Goal: Transaction & Acquisition: Purchase product/service

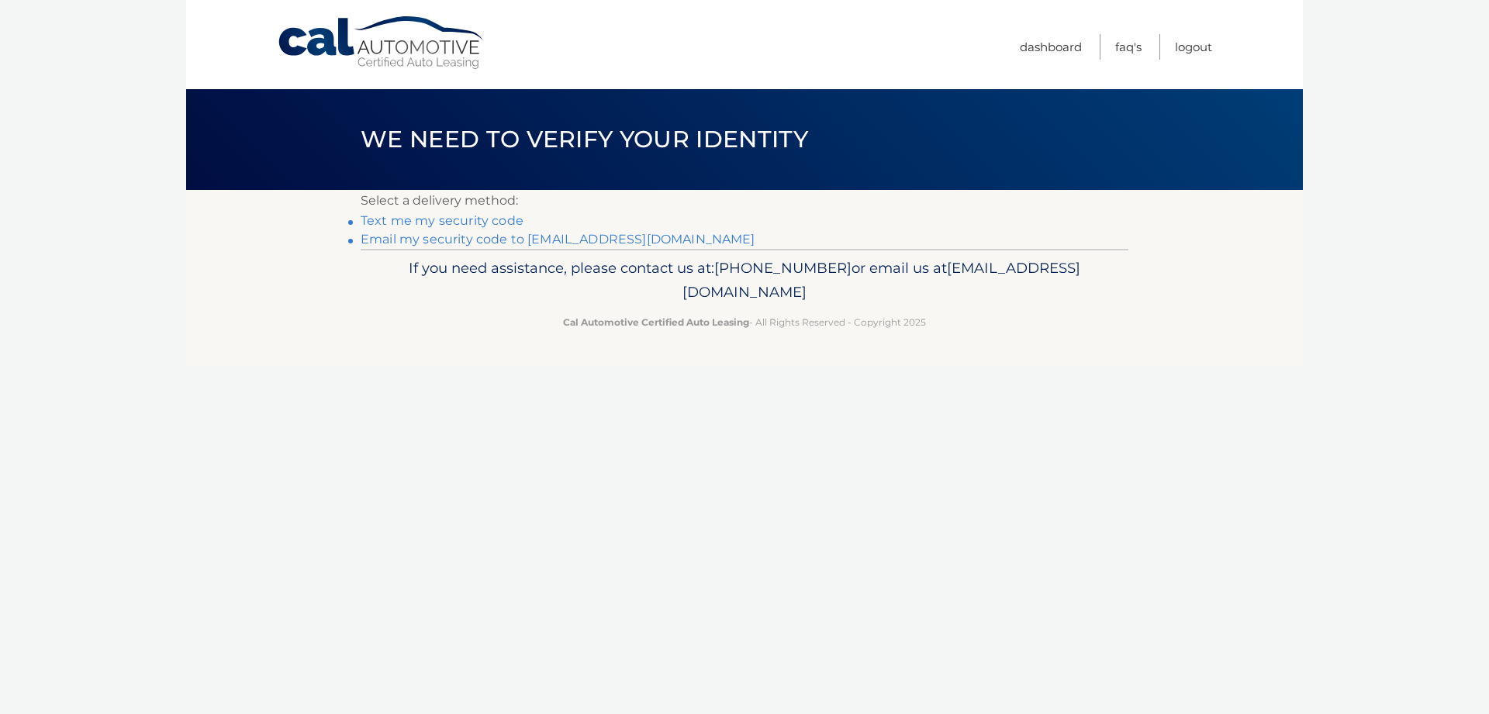
click at [430, 222] on link "Text me my security code" at bounding box center [442, 220] width 163 height 15
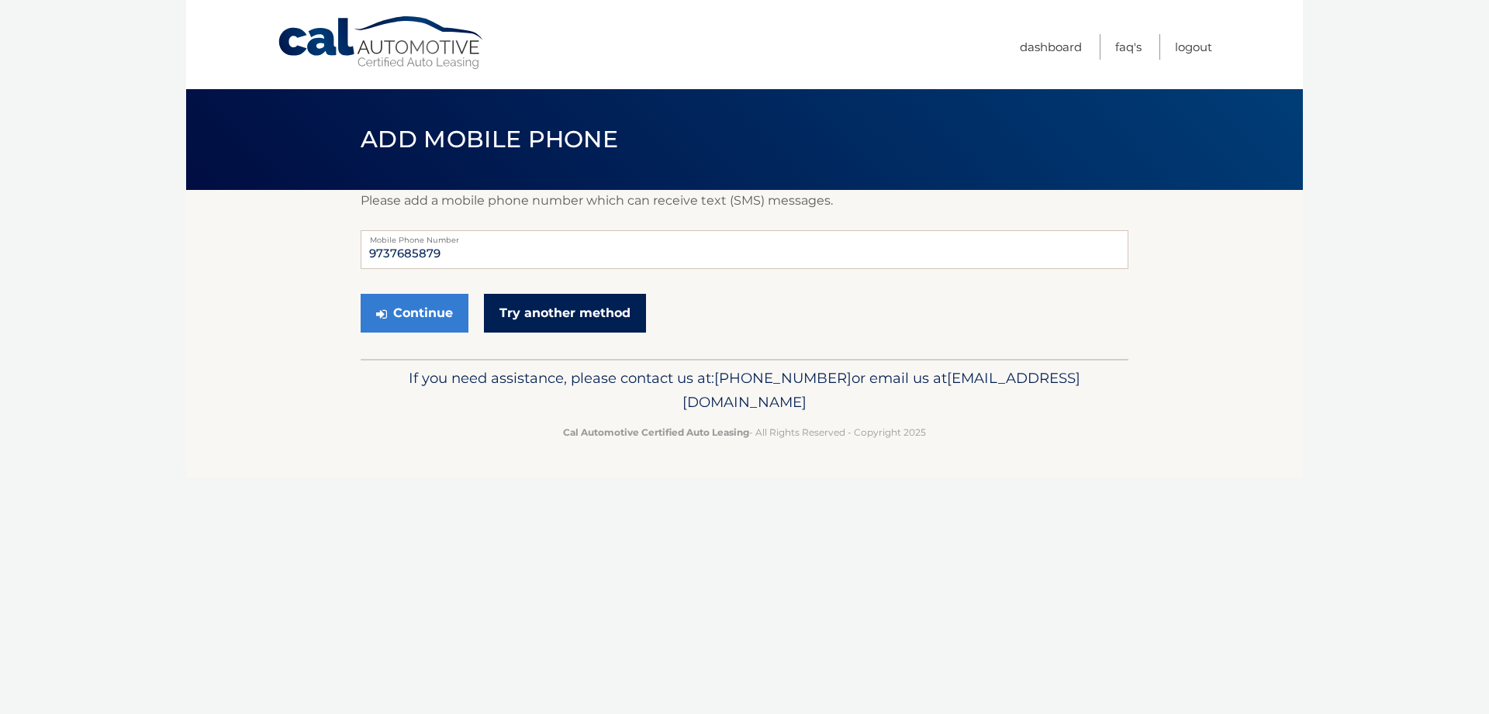
click at [542, 313] on link "Try another method" at bounding box center [565, 313] width 162 height 39
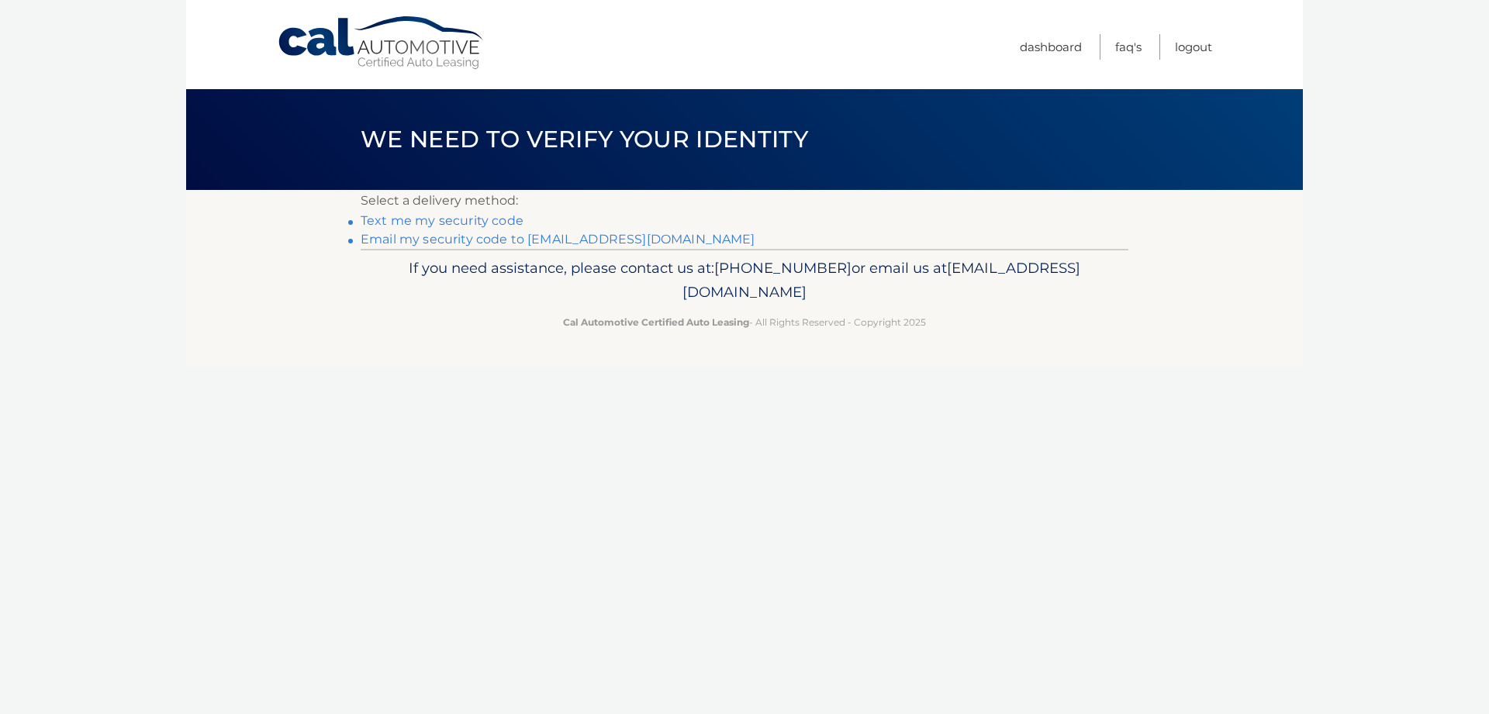
click at [491, 242] on link "Email my security code to m*****@rubinnjlaw.com" at bounding box center [558, 239] width 395 height 15
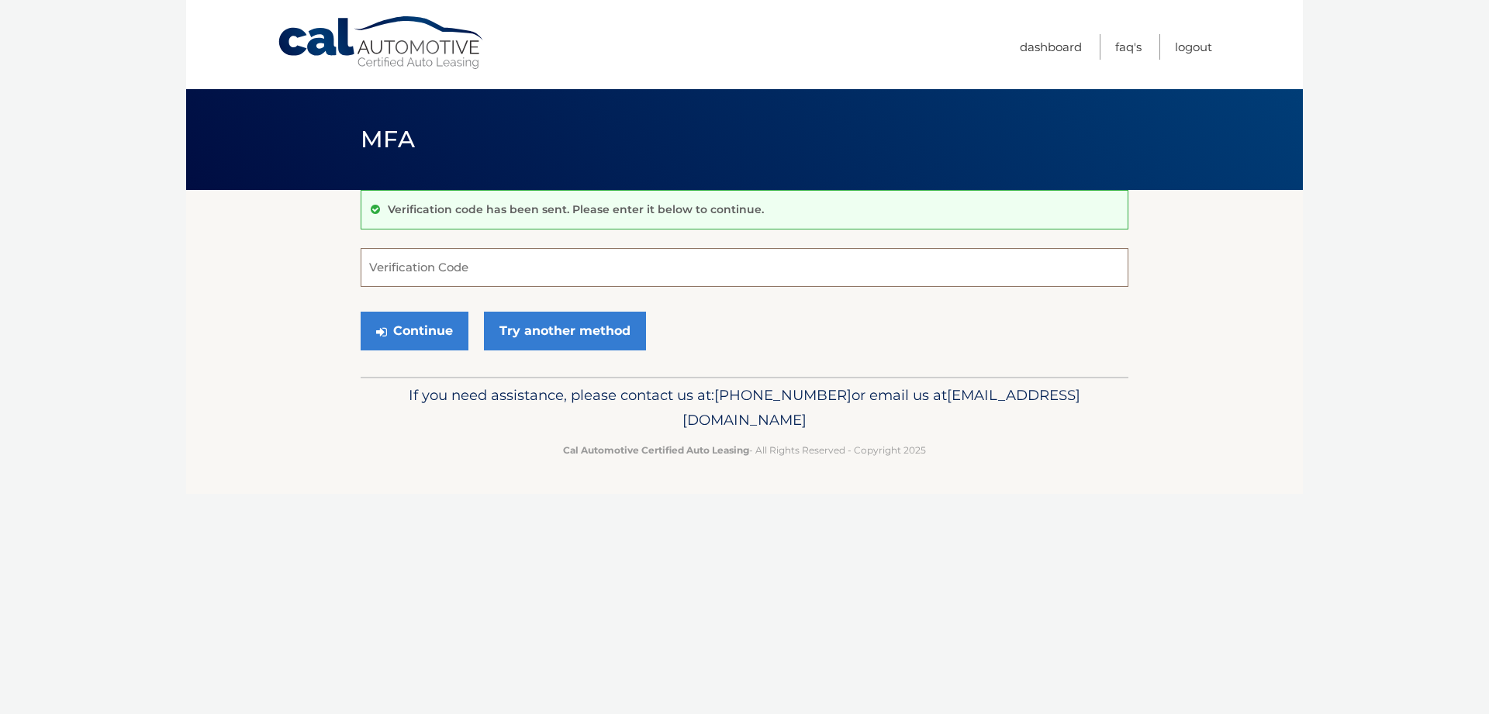
click at [396, 267] on input "Verification Code" at bounding box center [745, 267] width 768 height 39
type input "695975"
click at [427, 330] on button "Continue" at bounding box center [415, 331] width 108 height 39
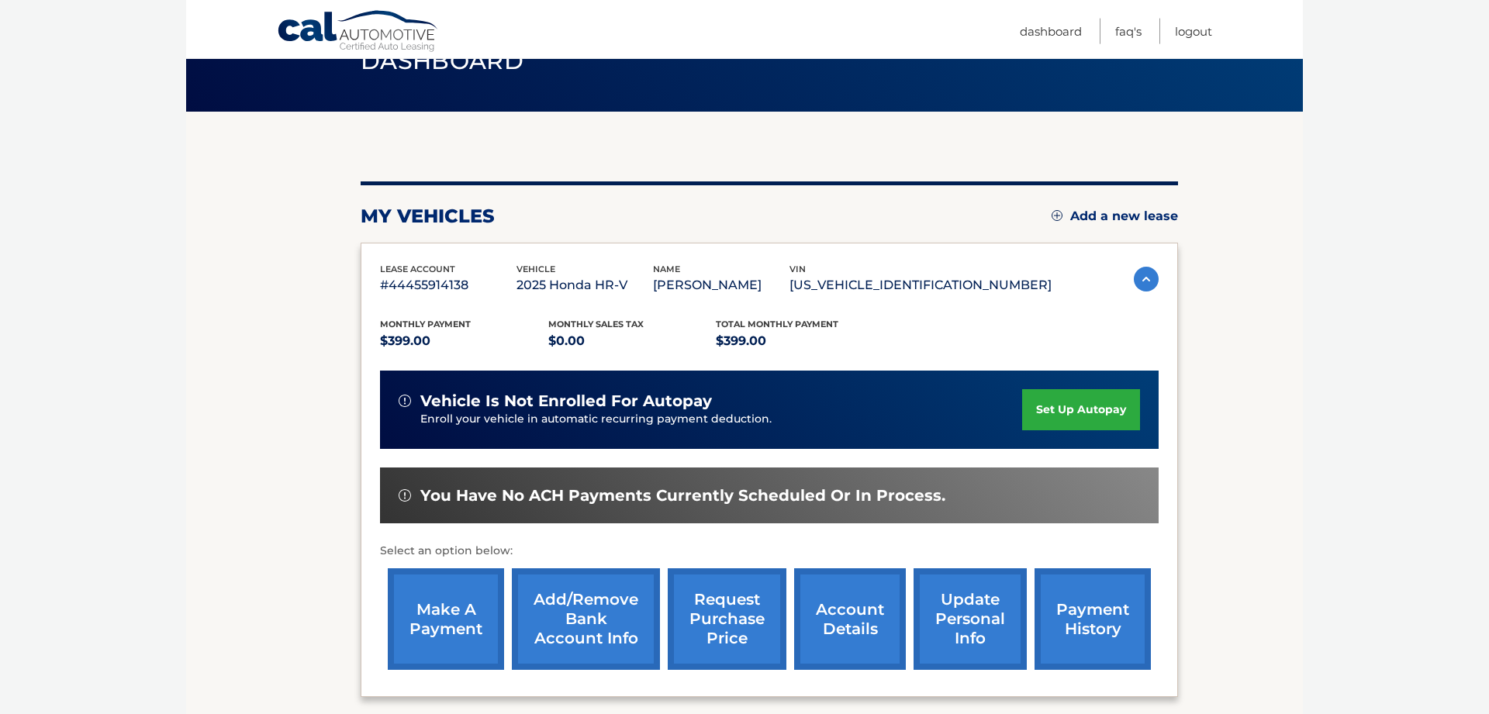
scroll to position [158, 0]
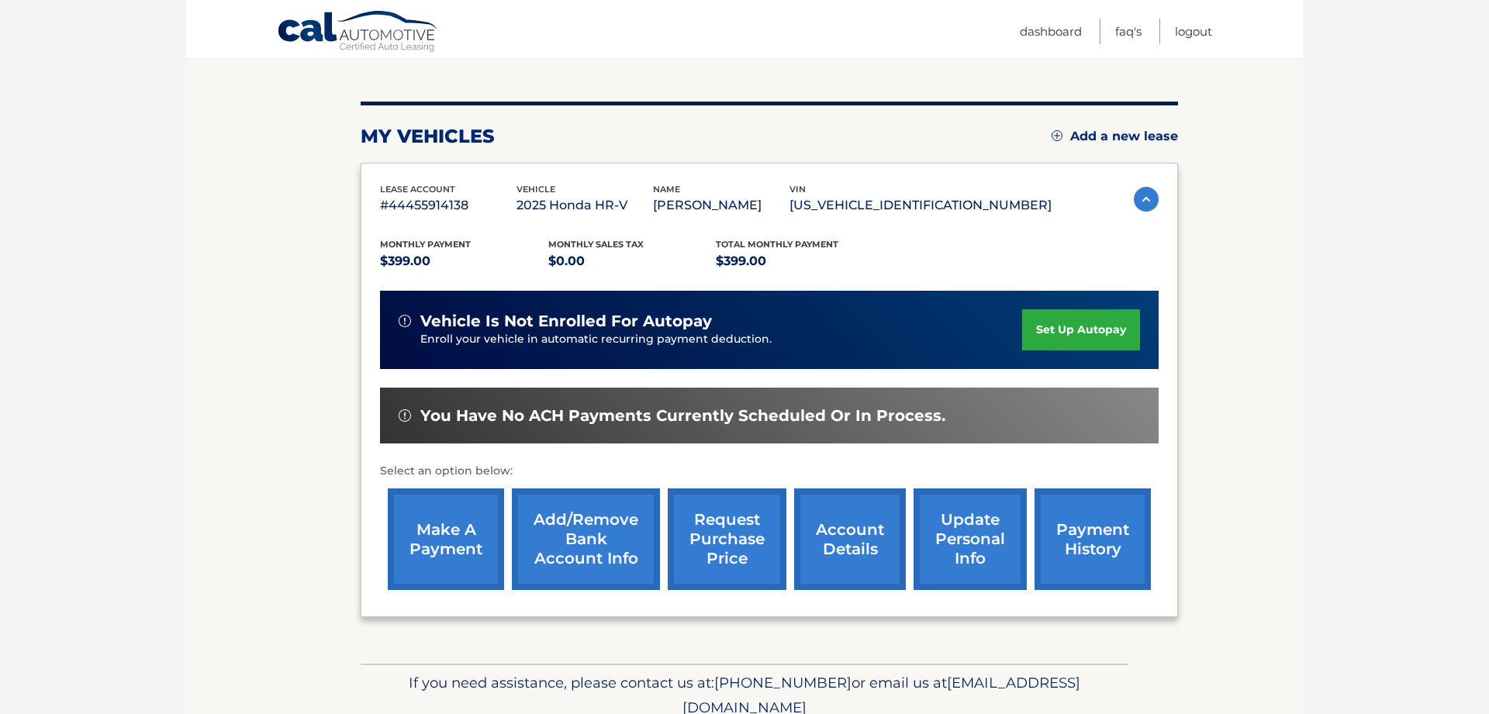
click at [422, 547] on link "make a payment" at bounding box center [446, 540] width 116 height 102
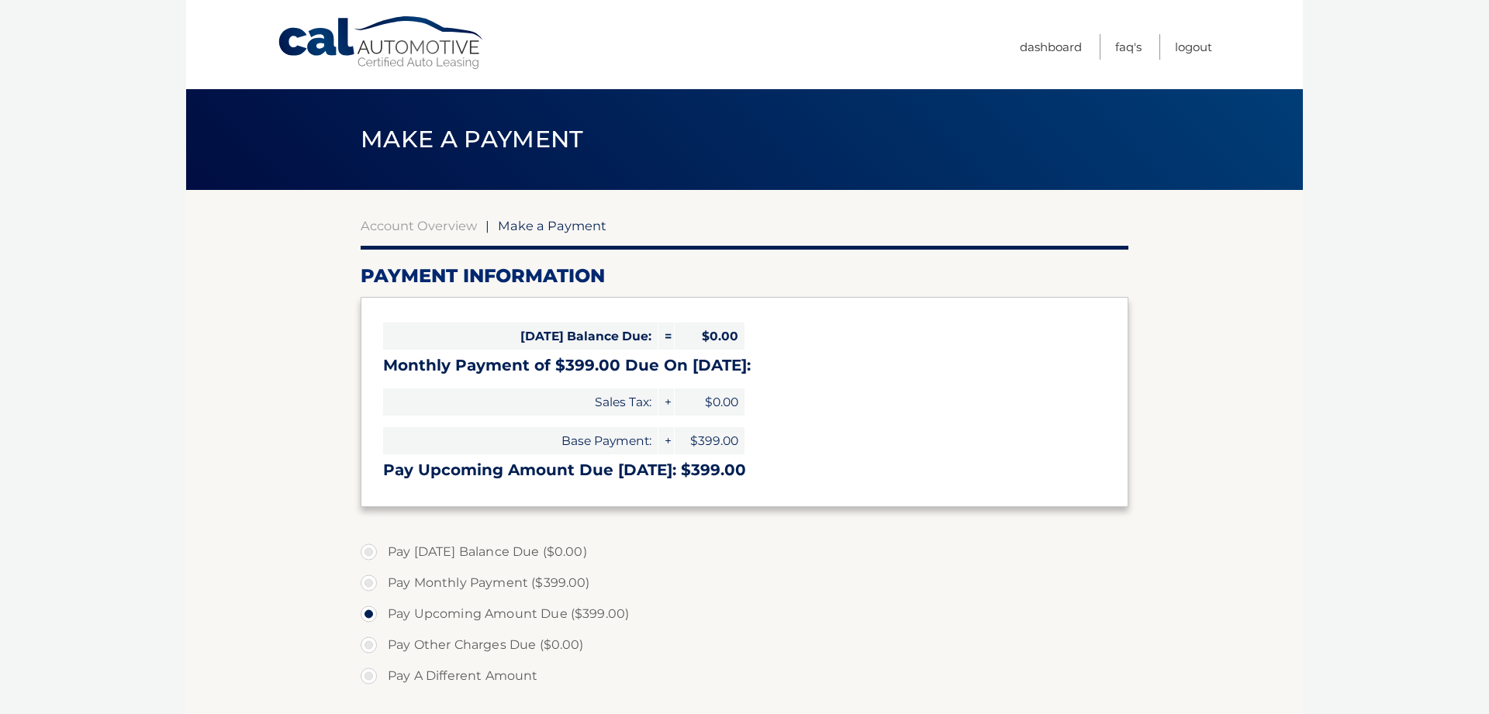
select select "NDIzYmVlYmYtNmQ0YS00M2IzLTlmMjUtZDBlZjRjNjM5YmI3"
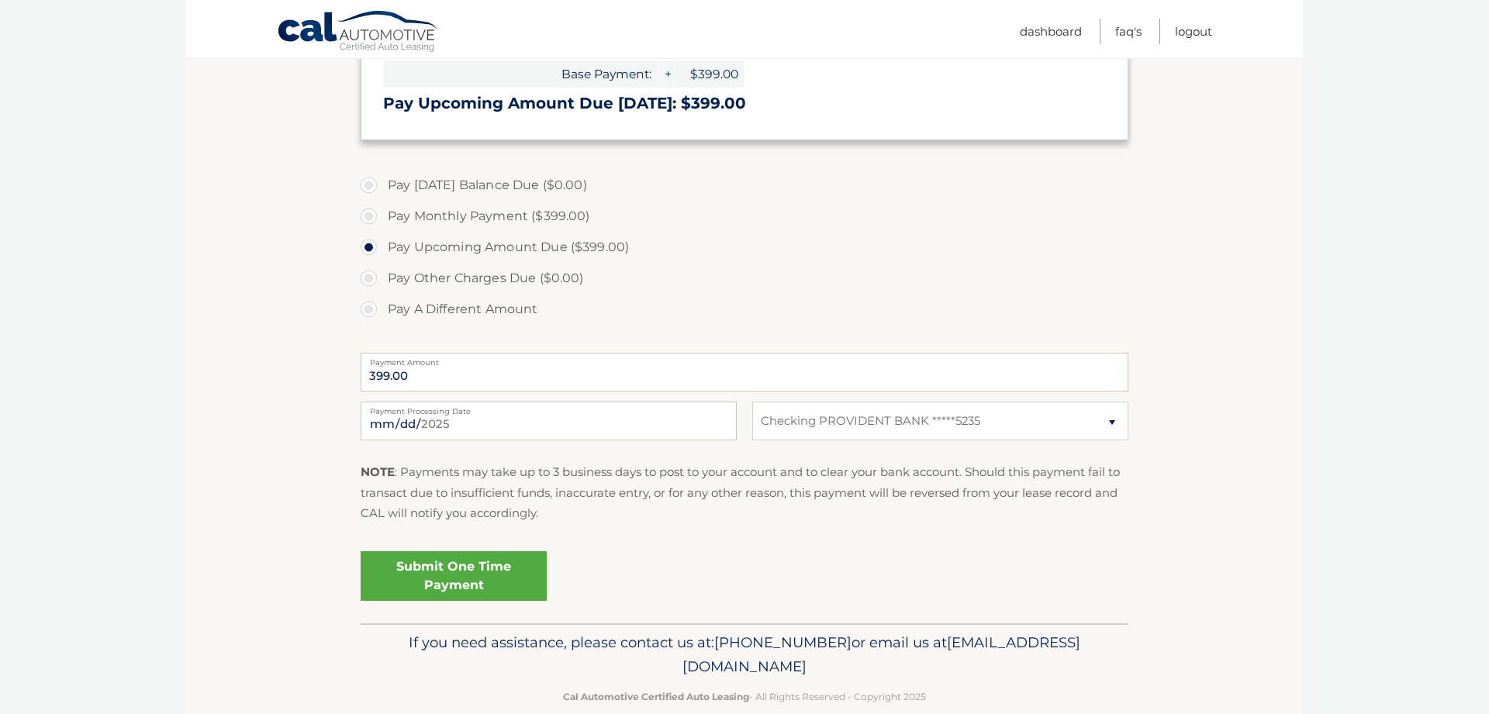
scroll to position [394, 0]
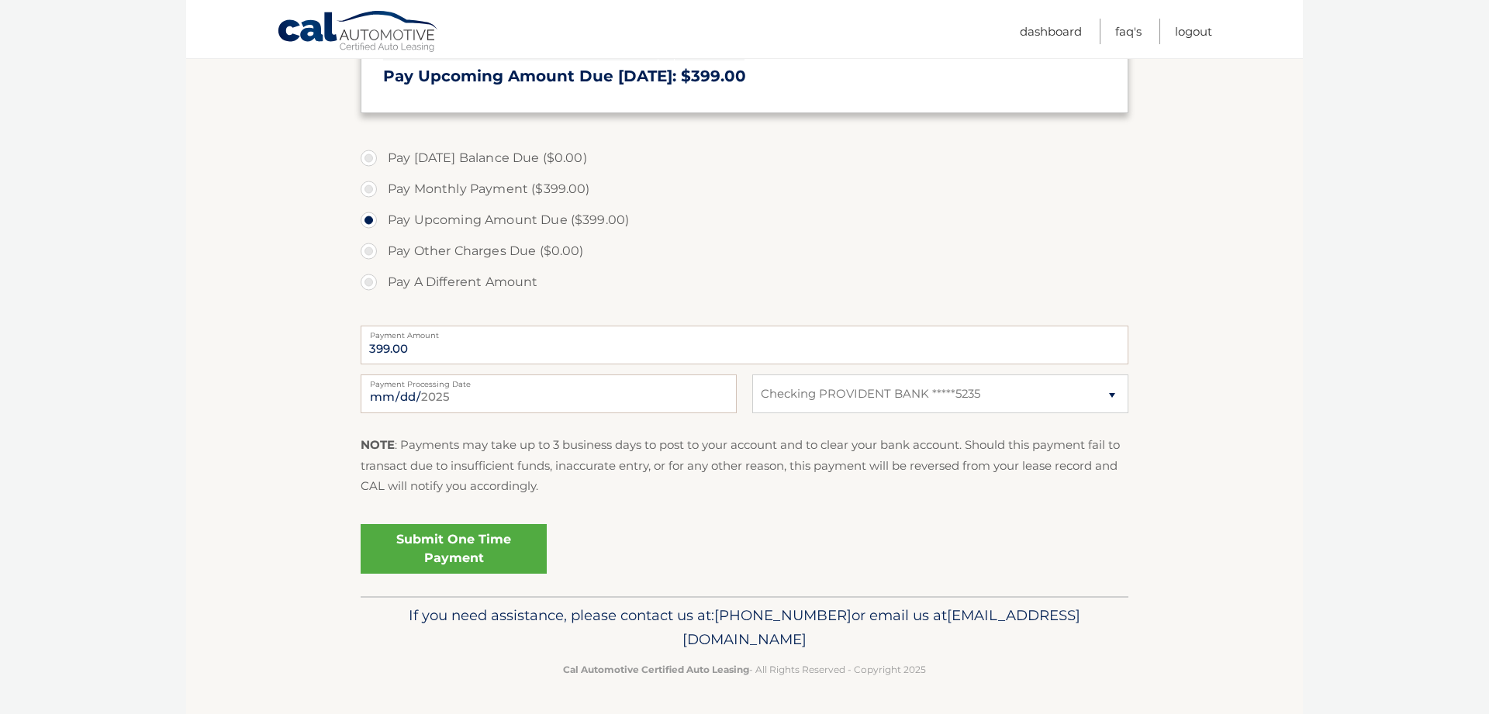
click at [465, 550] on link "Submit One Time Payment" at bounding box center [454, 549] width 186 height 50
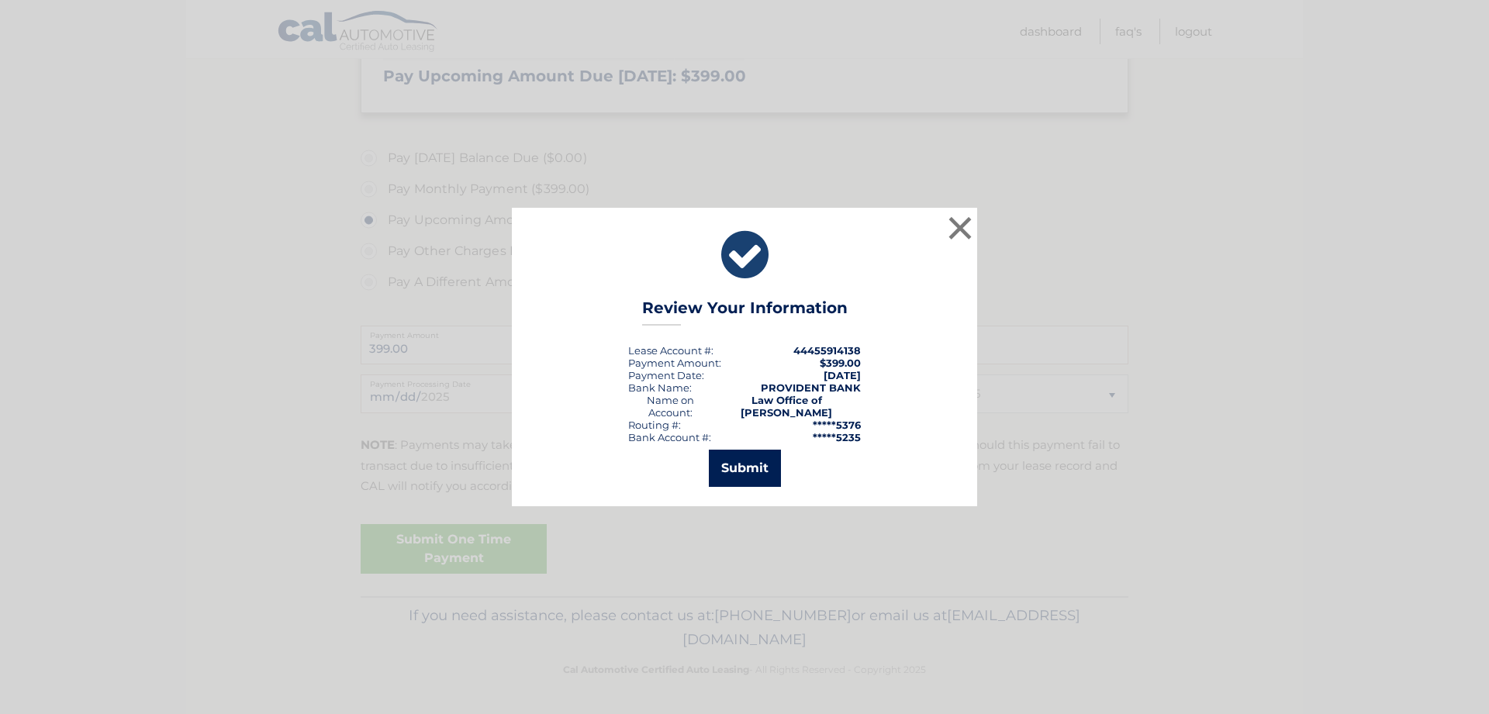
click at [743, 465] on button "Submit" at bounding box center [745, 468] width 72 height 37
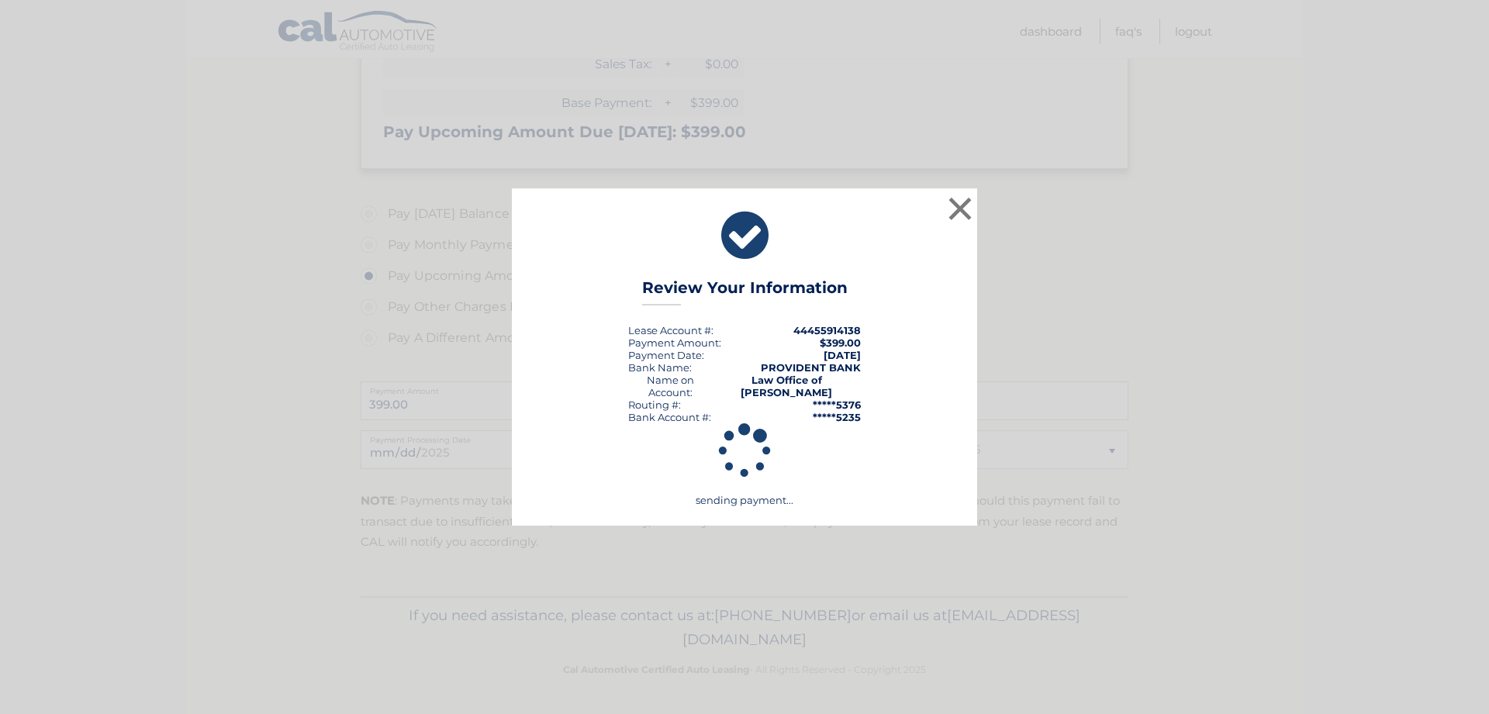
scroll to position [338, 0]
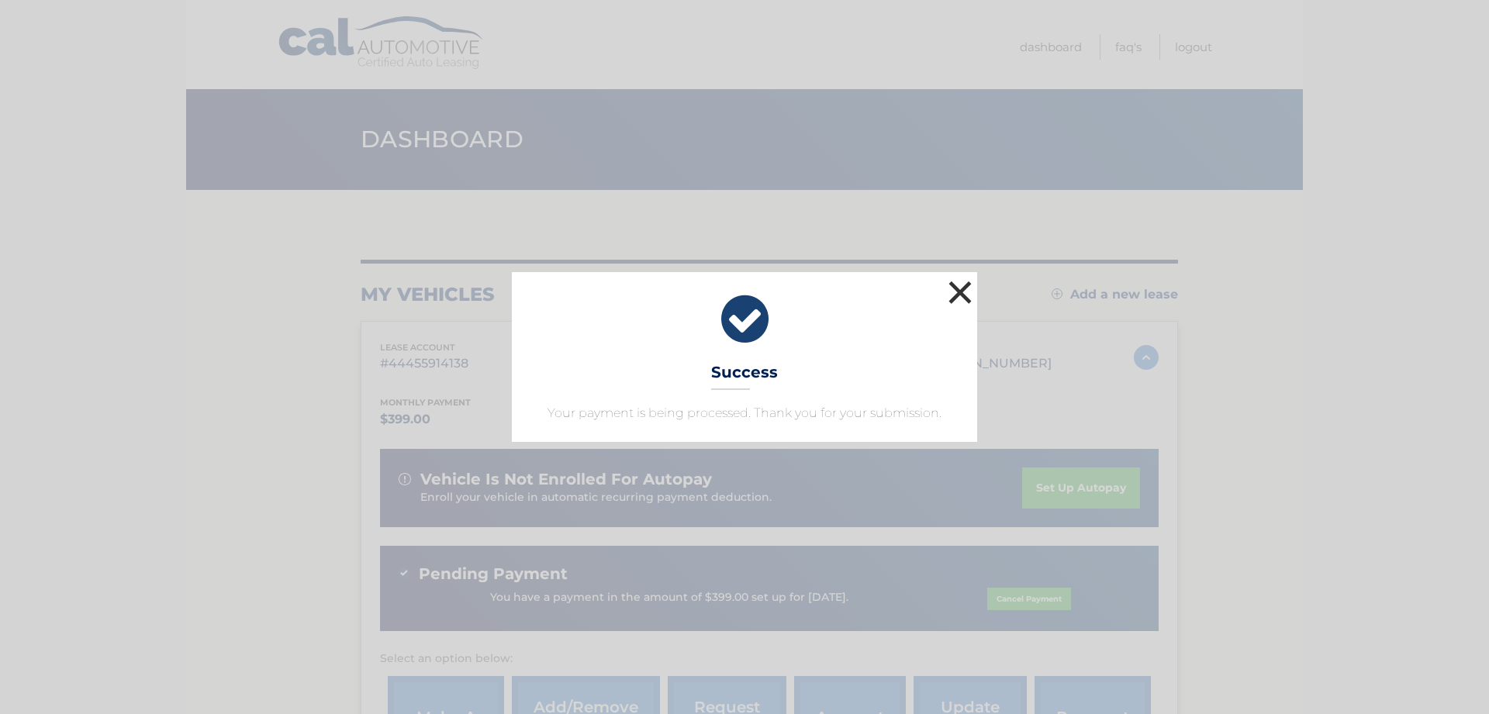
click at [955, 288] on button "×" at bounding box center [960, 292] width 31 height 31
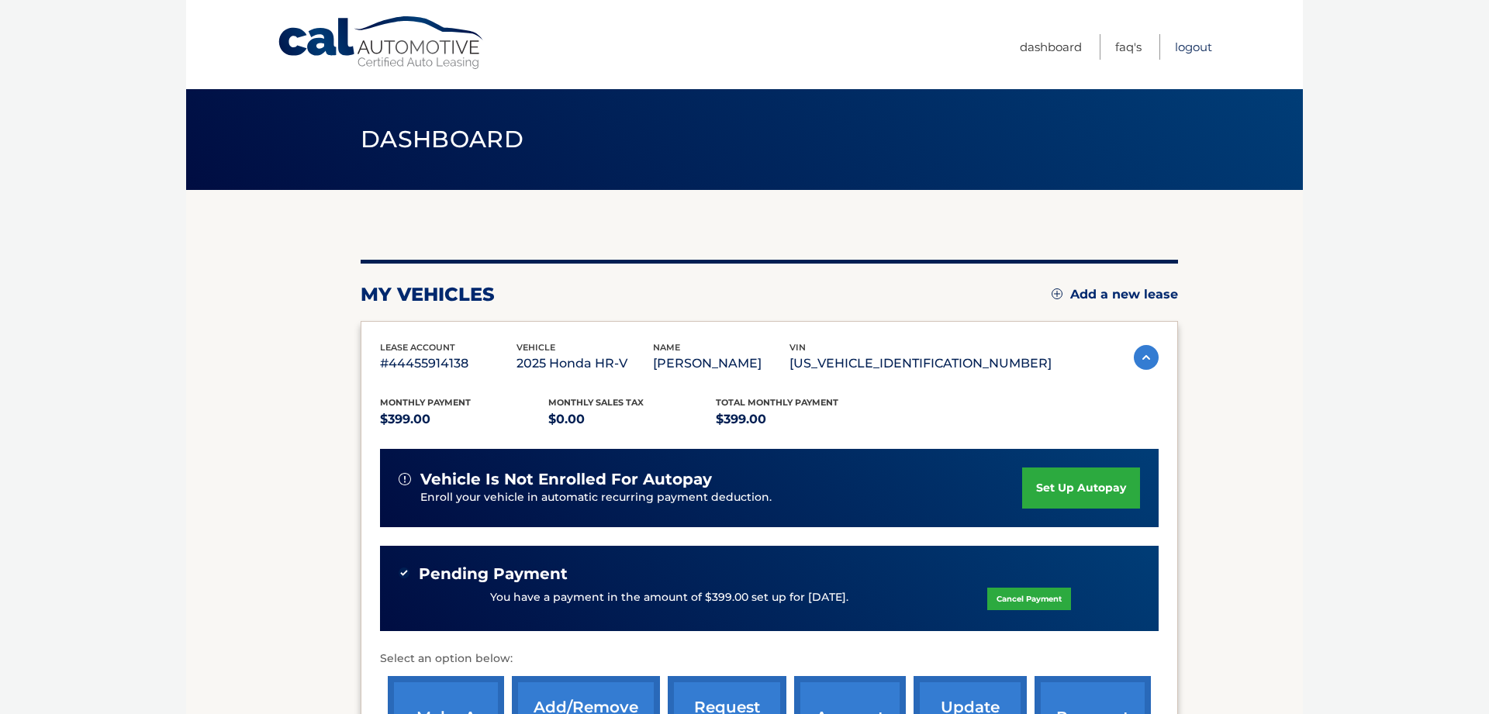
click at [1192, 50] on link "Logout" at bounding box center [1193, 47] width 37 height 26
